Goal: Find specific page/section: Find specific page/section

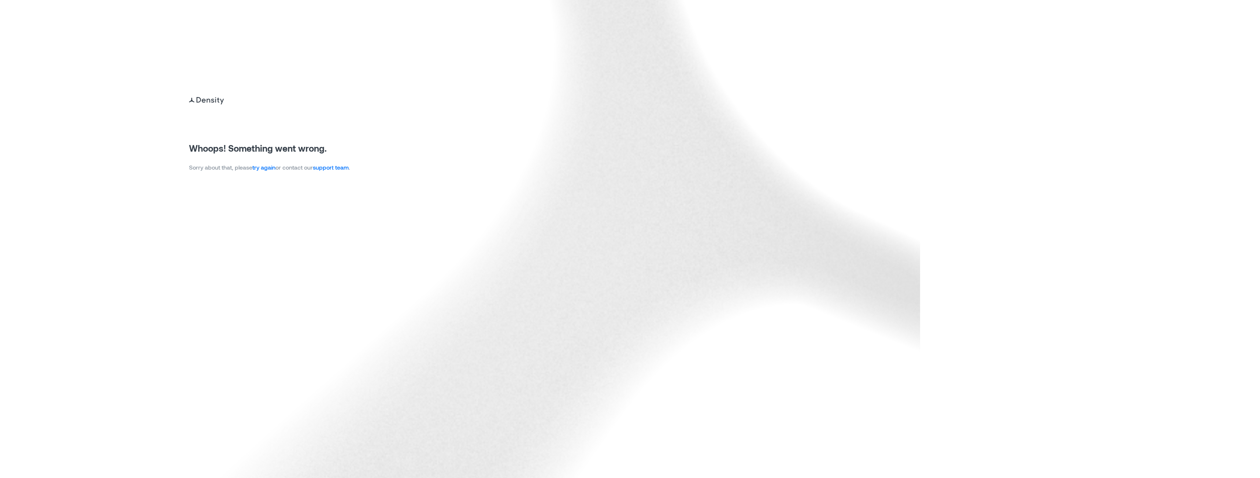
click at [259, 170] on link "try again" at bounding box center [263, 167] width 23 height 7
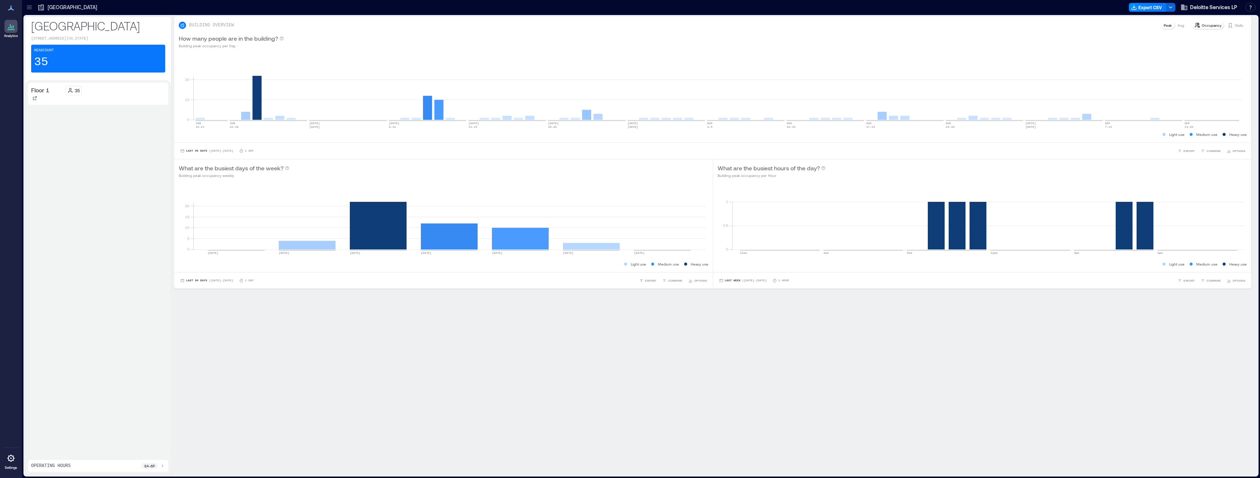
click at [30, 7] on icon at bounding box center [29, 7] width 7 height 7
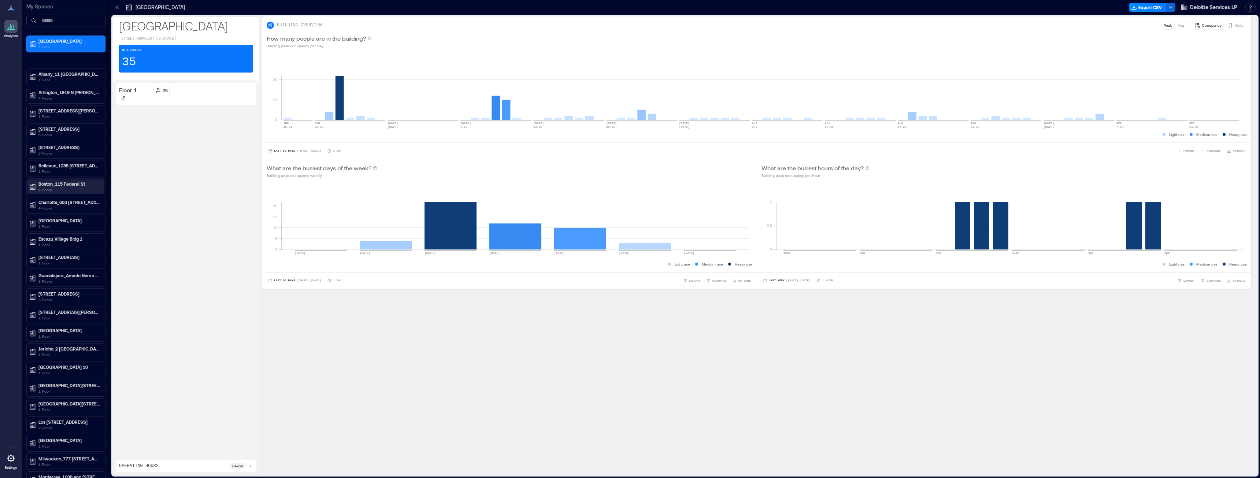
click at [67, 185] on p "Boston_115 Federal St" at bounding box center [69, 184] width 62 height 6
click at [70, 200] on p "Building Analytics" at bounding box center [56, 199] width 36 height 6
